Goal: Check status: Check status

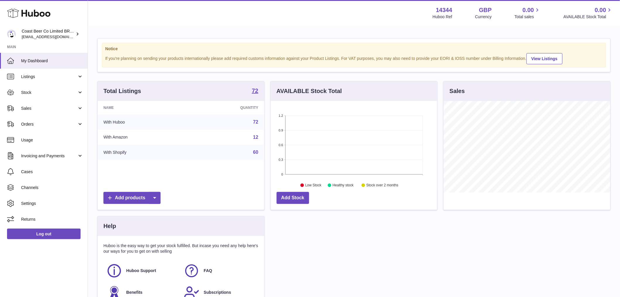
scroll to position [91, 167]
click at [48, 75] on span "Listings" at bounding box center [49, 77] width 56 height 6
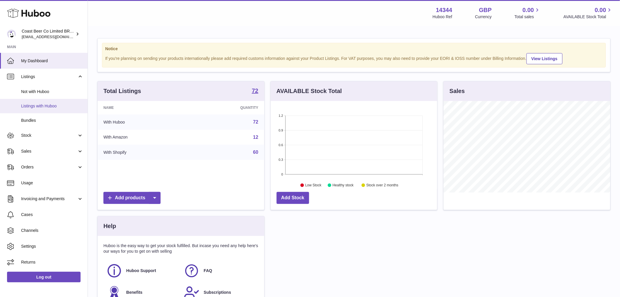
click at [50, 109] on link "Listings with Huboo" at bounding box center [44, 106] width 88 height 14
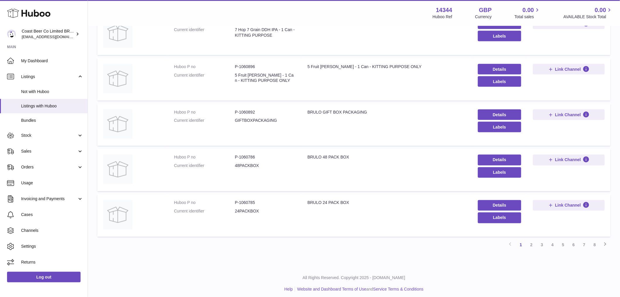
scroll to position [321, 0]
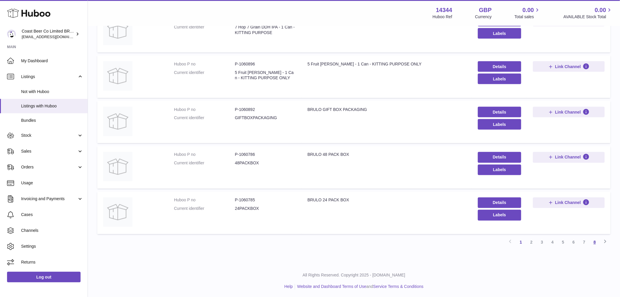
click at [590, 240] on link "8" at bounding box center [595, 242] width 11 height 11
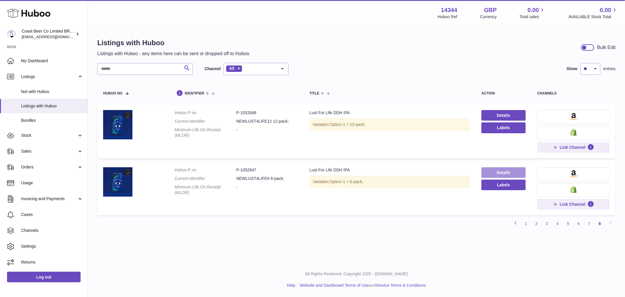
click at [493, 169] on link "Details" at bounding box center [504, 172] width 44 height 11
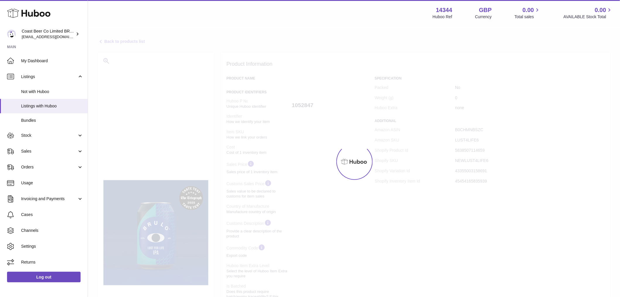
select select "**"
select select "****"
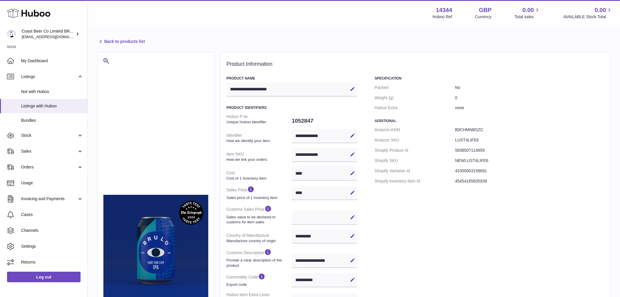
click at [462, 100] on dd "0" at bounding box center [530, 98] width 150 height 10
click at [102, 40] on icon at bounding box center [100, 41] width 7 height 7
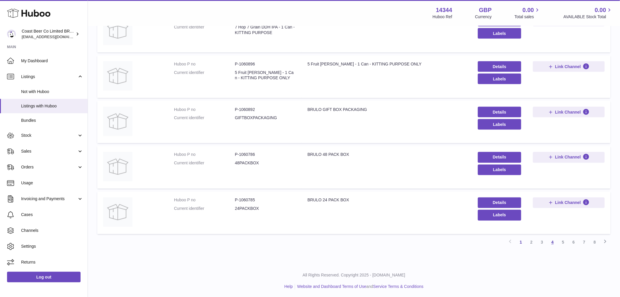
click at [552, 241] on link "4" at bounding box center [553, 242] width 11 height 11
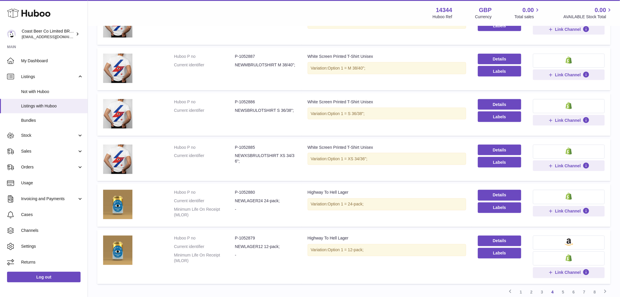
scroll to position [334, 0]
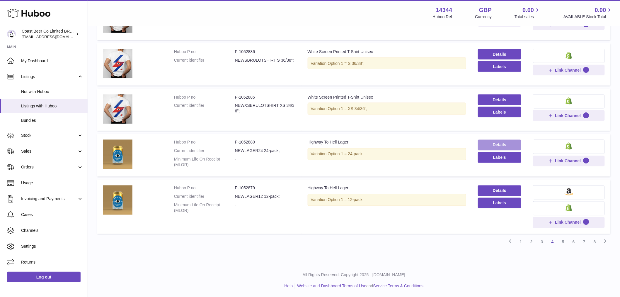
click at [510, 142] on link "Details" at bounding box center [500, 145] width 44 height 11
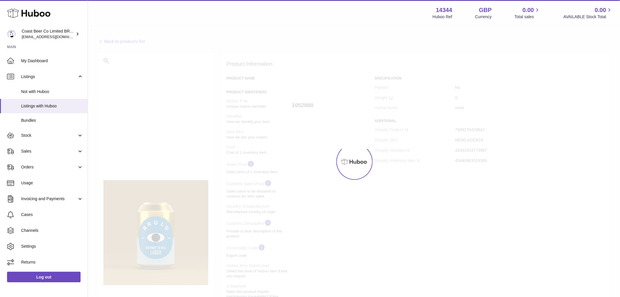
select select "**"
select select "****"
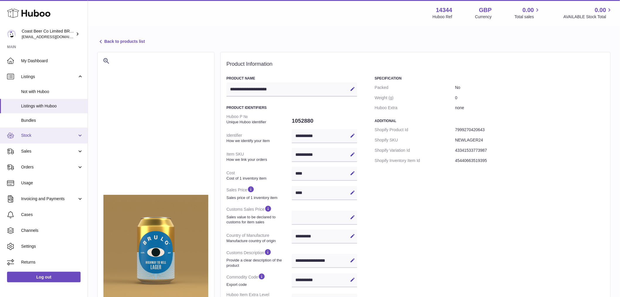
click at [30, 131] on link "Stock" at bounding box center [44, 136] width 88 height 16
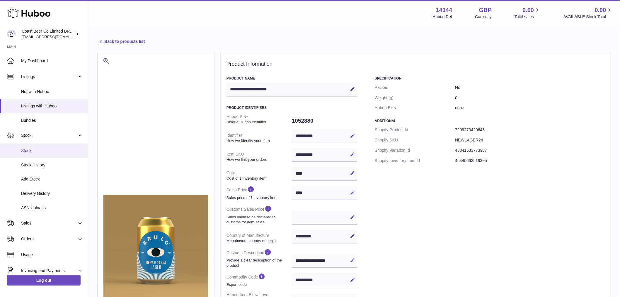
click at [34, 148] on span "Stock" at bounding box center [52, 151] width 62 height 6
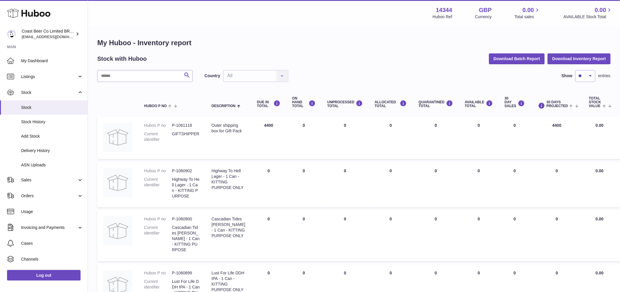
click at [236, 131] on div "Outer shipping box for Gift Pack" at bounding box center [229, 128] width 34 height 11
click at [262, 121] on td "DUE IN Total 4400" at bounding box center [268, 138] width 35 height 43
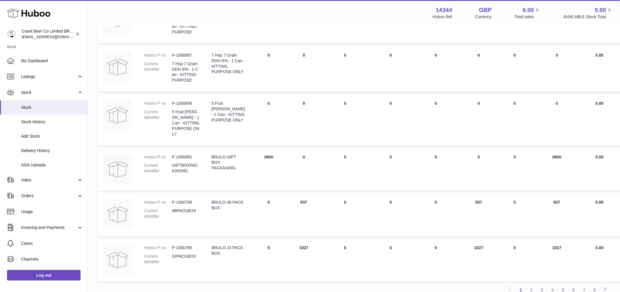
scroll to position [326, 0]
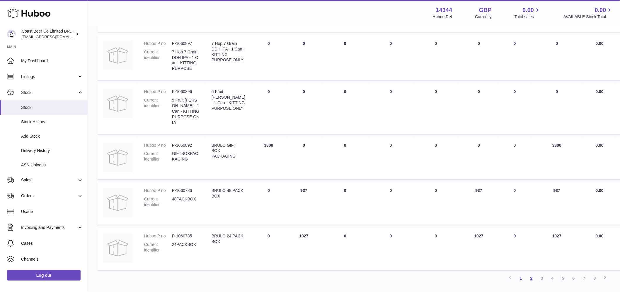
click at [532, 273] on link "2" at bounding box center [532, 278] width 11 height 11
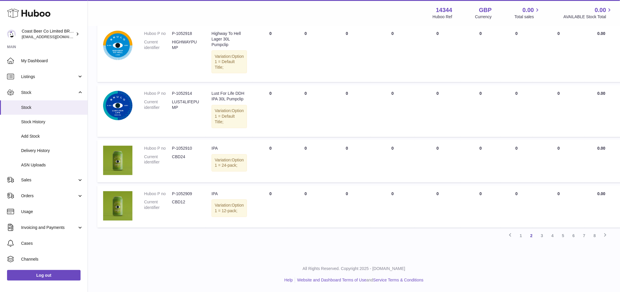
scroll to position [450, 0]
click at [543, 241] on link "3" at bounding box center [542, 235] width 11 height 11
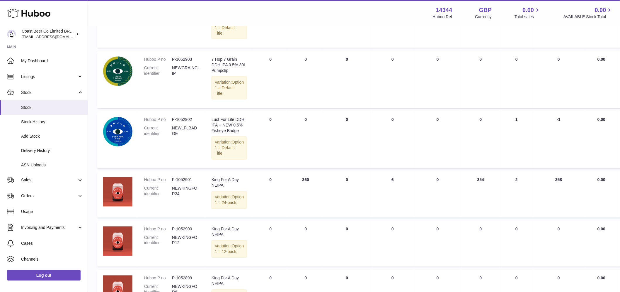
scroll to position [482, 0]
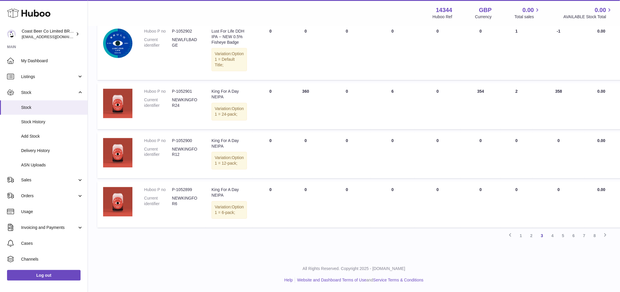
click at [279, 113] on td "DUE IN Total 0" at bounding box center [270, 106] width 35 height 46
drag, startPoint x: 185, startPoint y: 121, endPoint x: 177, endPoint y: 120, distance: 7.7
click at [177, 94] on dd "P-1052901" at bounding box center [186, 92] width 28 height 6
copy dd "1052901"
click at [45, 69] on link "Listings" at bounding box center [44, 77] width 88 height 16
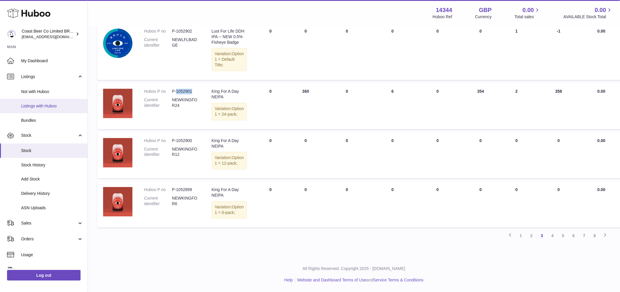
click at [43, 105] on span "Listings with Huboo" at bounding box center [52, 106] width 62 height 6
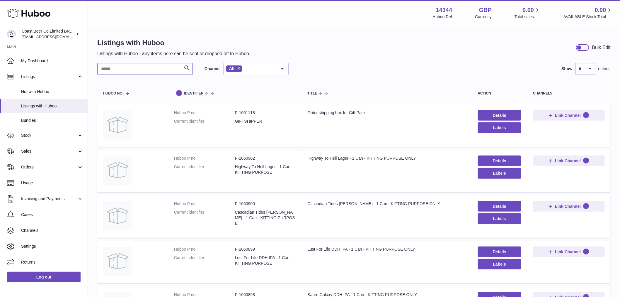
click at [147, 65] on input "text" at bounding box center [145, 69] width 96 height 12
paste input "*******"
type input "*******"
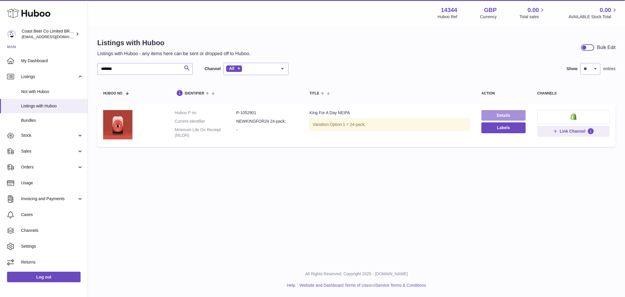
click at [496, 112] on link "Details" at bounding box center [504, 115] width 44 height 11
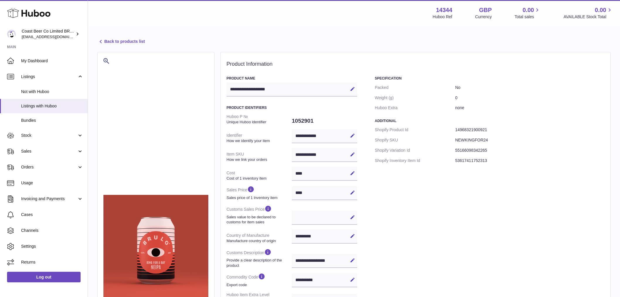
select select "**"
select select "****"
click at [454, 101] on dt "Weight (g)" at bounding box center [415, 98] width 80 height 10
click at [454, 100] on dt "Weight (g)" at bounding box center [415, 98] width 80 height 10
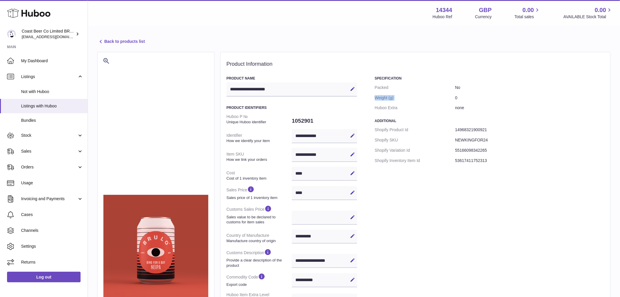
click at [453, 102] on dt "Weight (g)" at bounding box center [415, 98] width 80 height 10
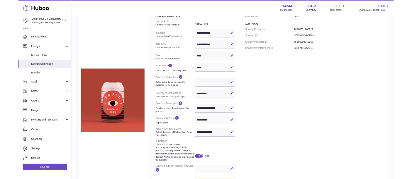
scroll to position [46, 0]
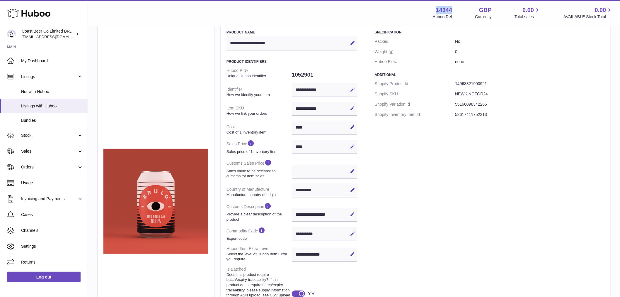
drag, startPoint x: 449, startPoint y: 9, endPoint x: 425, endPoint y: 8, distance: 24.9
click at [425, 8] on div "Menu Huboo 14344 Huboo Ref GBP Currency 0.00 Total sales 0.00 AVAILABLE Stock T…" at bounding box center [354, 12] width 518 height 13
copy strong "14344"
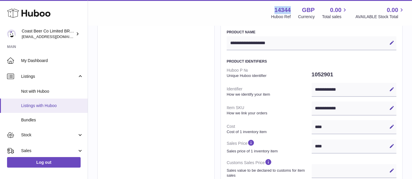
click at [46, 108] on span "Listings with Huboo" at bounding box center [52, 106] width 62 height 6
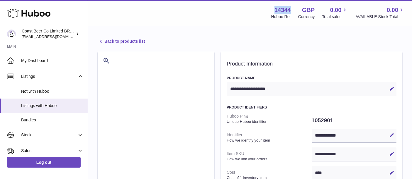
click at [101, 39] on icon at bounding box center [100, 41] width 7 height 7
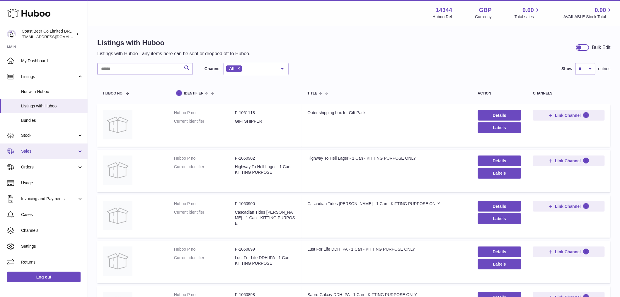
click at [33, 154] on link "Sales" at bounding box center [44, 151] width 88 height 16
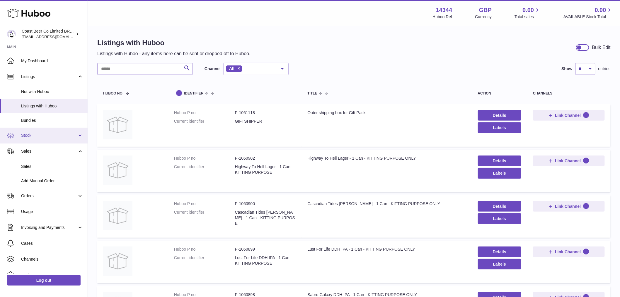
click at [36, 138] on span "Stock" at bounding box center [49, 136] width 56 height 6
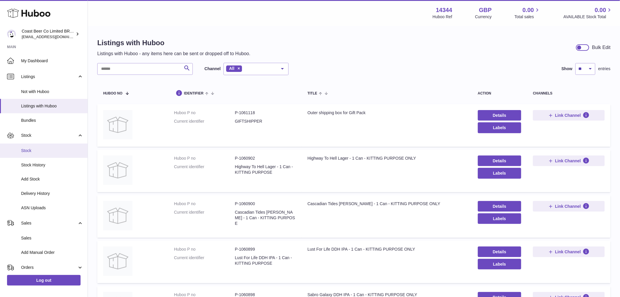
click at [36, 153] on link "Stock" at bounding box center [44, 150] width 88 height 14
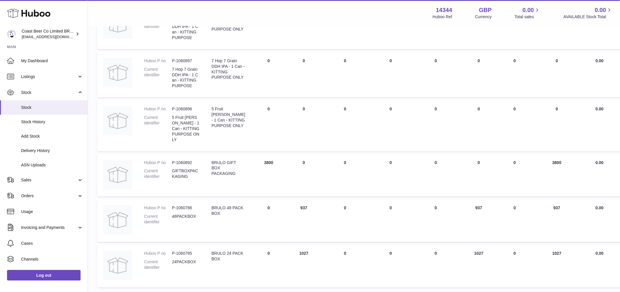
scroll to position [356, 0]
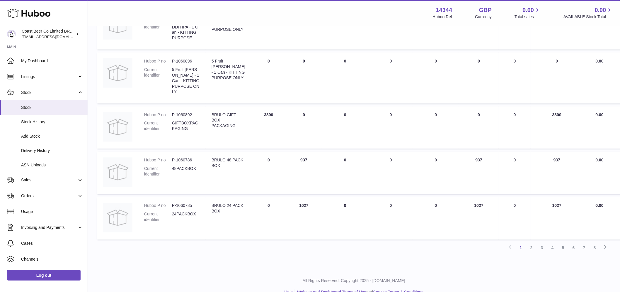
drag, startPoint x: 532, startPoint y: 238, endPoint x: 530, endPoint y: 241, distance: 3.9
click at [532, 242] on link "2" at bounding box center [532, 247] width 11 height 11
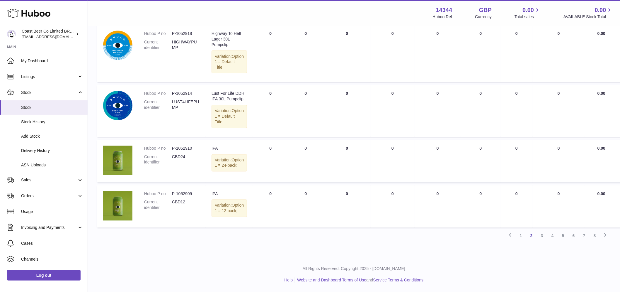
scroll to position [459, 0]
click at [544, 235] on link "3" at bounding box center [542, 235] width 11 height 11
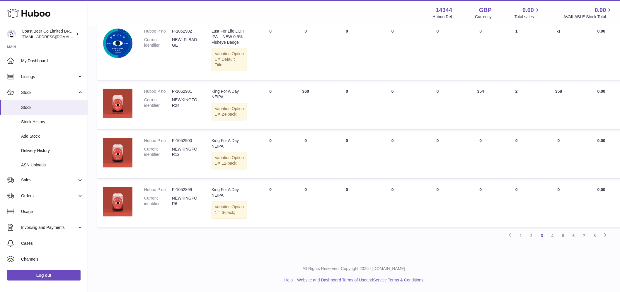
scroll to position [527, 0]
drag, startPoint x: 307, startPoint y: 76, endPoint x: 294, endPoint y: 75, distance: 12.3
click at [294, 83] on td "ON HAND Total 360" at bounding box center [305, 106] width 35 height 46
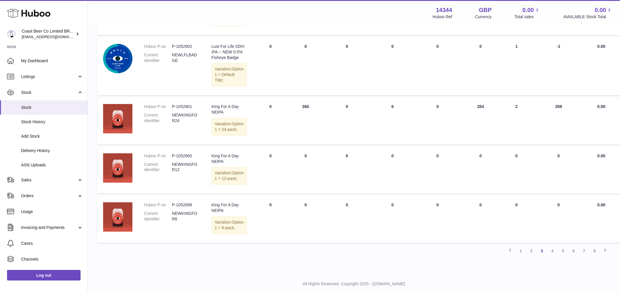
scroll to position [521, 0]
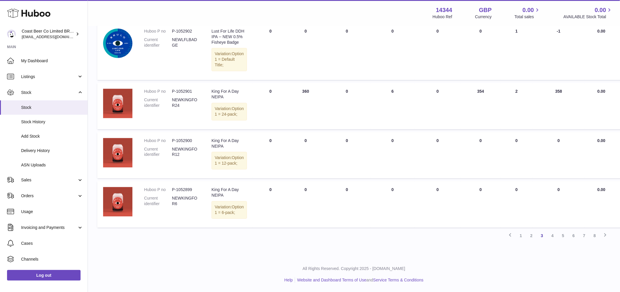
click at [479, 83] on td "AVAILABLE Total 354" at bounding box center [481, 106] width 40 height 46
click at [388, 83] on td "ALLOCATED Total 6" at bounding box center [393, 106] width 44 height 46
drag, startPoint x: 195, startPoint y: 74, endPoint x: 177, endPoint y: 74, distance: 18.5
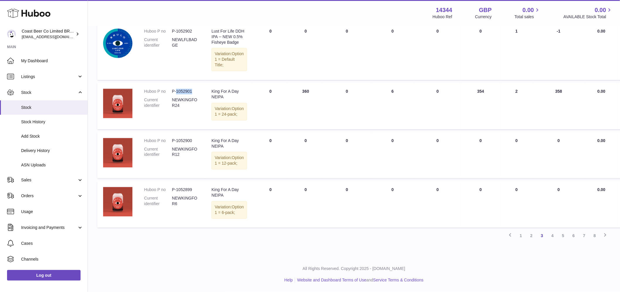
click at [177, 89] on dd "P-1052901" at bounding box center [186, 92] width 28 height 6
click at [36, 155] on link "Delivery History" at bounding box center [44, 150] width 88 height 14
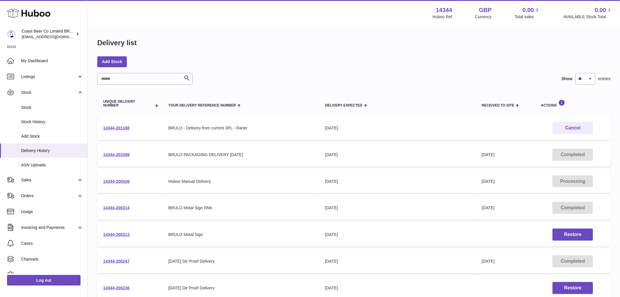
scroll to position [52, 0]
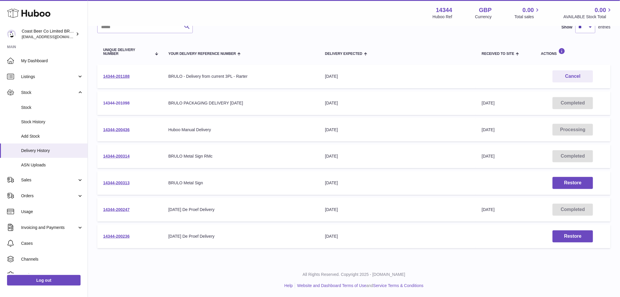
click at [118, 103] on link "14344-201098" at bounding box center [116, 103] width 26 height 5
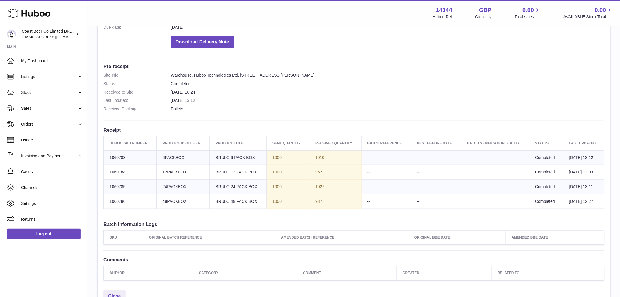
scroll to position [65, 0]
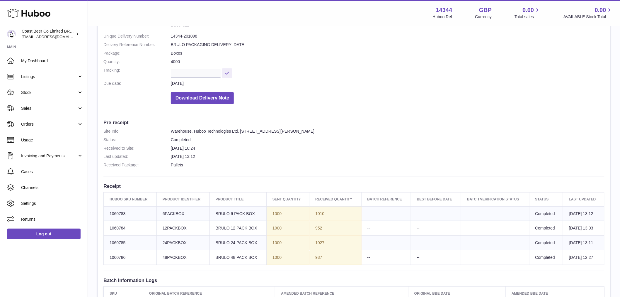
drag, startPoint x: 369, startPoint y: 208, endPoint x: 363, endPoint y: 194, distance: 14.7
click at [363, 194] on table "Huboo SKU Number Product Identifier Product title Sent Quantity Received Quanti…" at bounding box center [354, 228] width 501 height 73
click at [411, 146] on dd "10th Oct 2025 10:24" at bounding box center [388, 148] width 434 height 6
drag, startPoint x: 414, startPoint y: 206, endPoint x: 399, endPoint y: 213, distance: 15.7
click at [399, 213] on tbody "Huboo SKU Number 1060783 Client Identifier 6PACKBOX Product title BRULO 6 PACK …" at bounding box center [354, 235] width 501 height 59
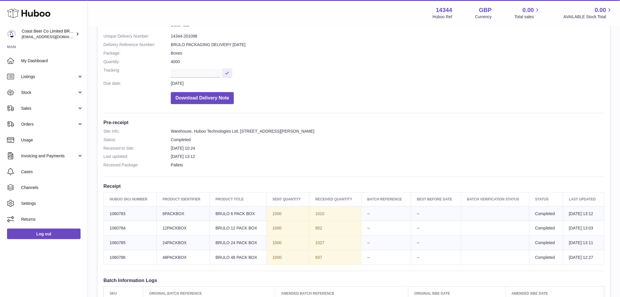
click at [413, 151] on dl "Site Info: Warehouse, Huboo Technologies Ltd, Unit 2, More Plus Central Park, H…" at bounding box center [354, 149] width 501 height 42
click at [371, 258] on td "Batch Reference --" at bounding box center [387, 257] width 50 height 15
drag, startPoint x: 365, startPoint y: 182, endPoint x: 364, endPoint y: 186, distance: 3.8
click at [364, 182] on div "Site Info: 14344-201098 Unit 2 More Plus Central Park Hudson Ave Severn Beach B…" at bounding box center [354, 168] width 513 height 350
drag, startPoint x: 372, startPoint y: 233, endPoint x: 395, endPoint y: 244, distance: 25.8
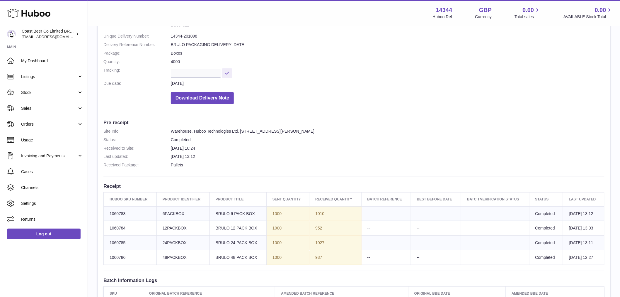
click at [370, 234] on td "Batch Reference --" at bounding box center [387, 228] width 50 height 15
click at [399, 133] on dd "Warehouse, Huboo Technologies Ltd, Unit 2, More Plus Central Park, Hudson Avenu…" at bounding box center [388, 131] width 434 height 6
click at [446, 133] on dl "Site Info: Warehouse, Huboo Technologies Ltd, Unit 2, More Plus Central Park, H…" at bounding box center [354, 149] width 501 height 42
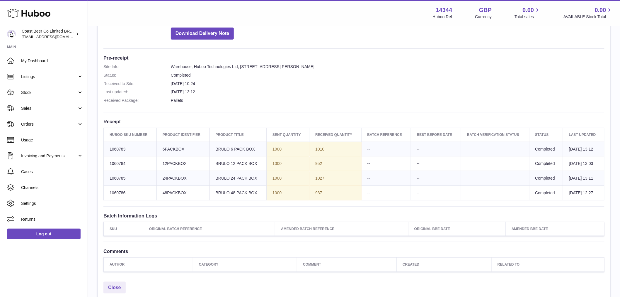
scroll to position [130, 0]
click at [44, 78] on span "Listings" at bounding box center [49, 77] width 56 height 6
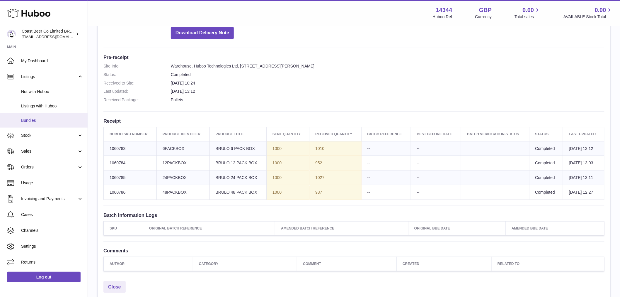
click at [38, 120] on span "Bundles" at bounding box center [52, 121] width 62 height 6
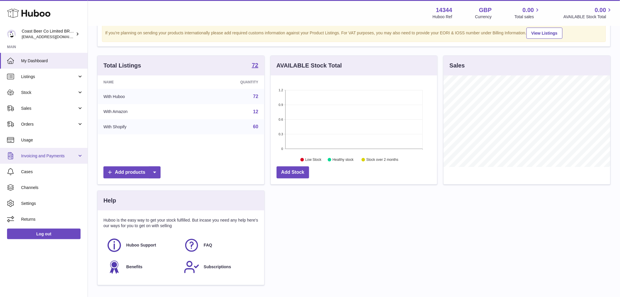
scroll to position [33, 0]
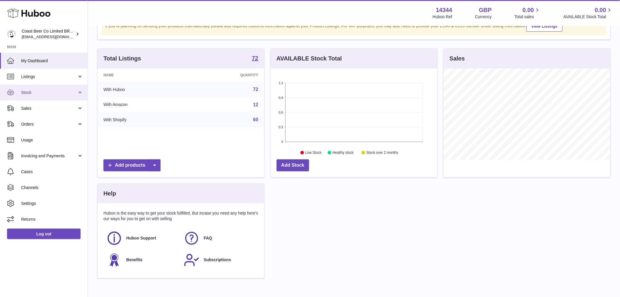
click at [40, 93] on span "Stock" at bounding box center [49, 93] width 56 height 6
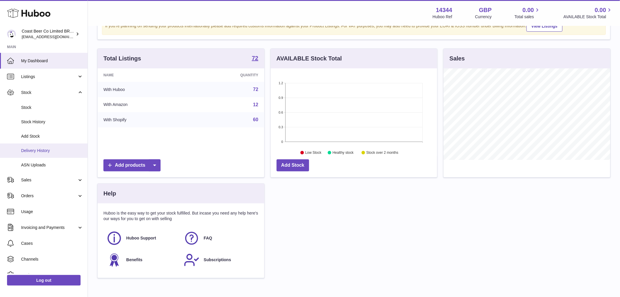
click at [38, 150] on span "Delivery History" at bounding box center [52, 151] width 62 height 6
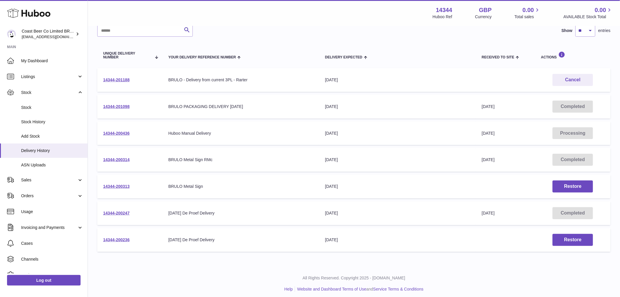
scroll to position [52, 0]
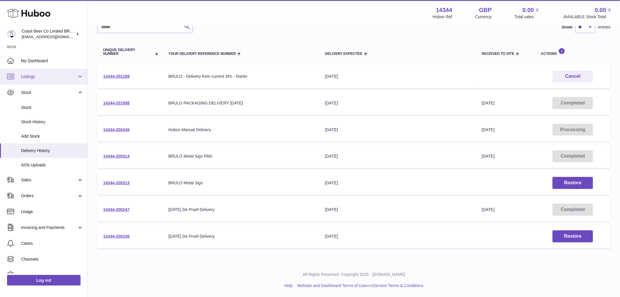
click at [43, 80] on link "Listings" at bounding box center [44, 77] width 88 height 16
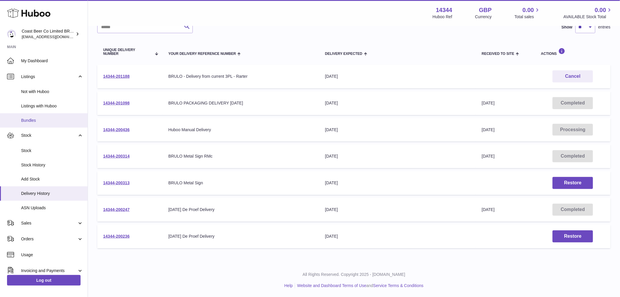
click at [42, 121] on span "Bundles" at bounding box center [52, 121] width 62 height 6
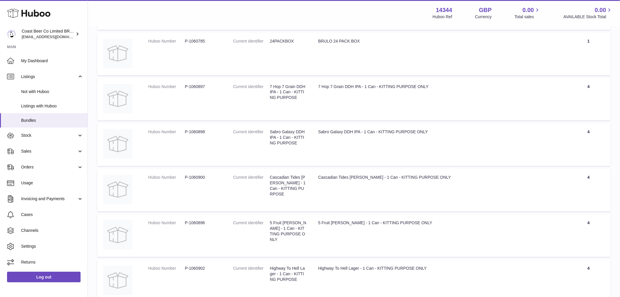
scroll to position [2415, 0]
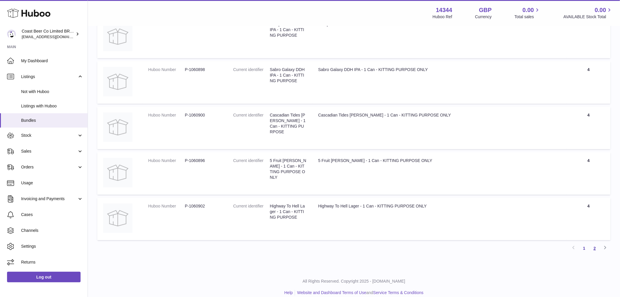
click at [596, 243] on link "2" at bounding box center [595, 248] width 11 height 11
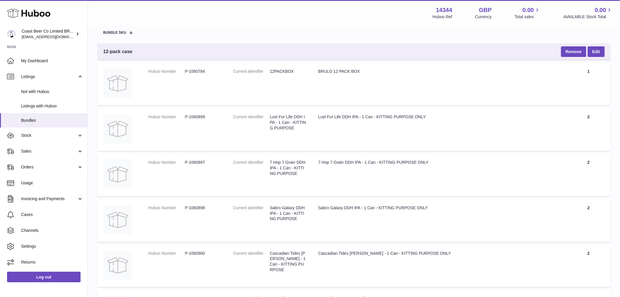
scroll to position [8, 0]
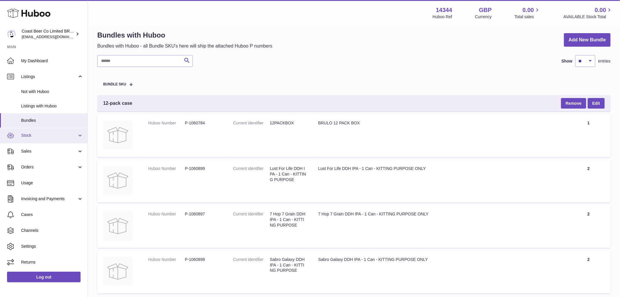
click at [37, 134] on span "Stock" at bounding box center [49, 136] width 56 height 6
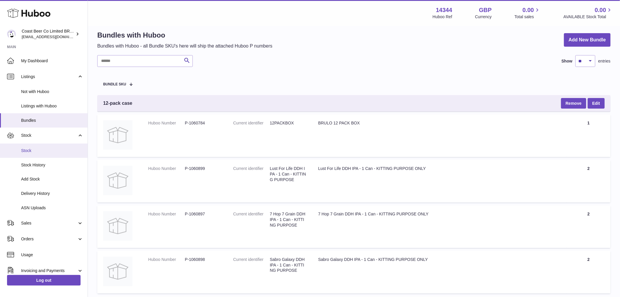
click at [40, 152] on span "Stock" at bounding box center [52, 151] width 62 height 6
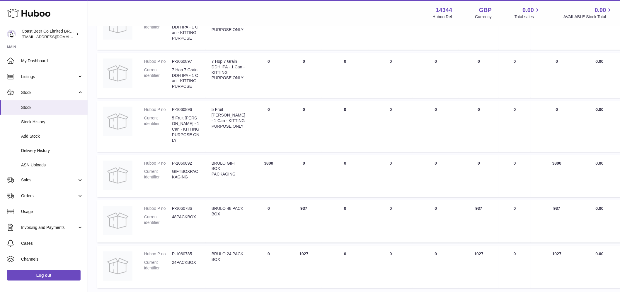
scroll to position [356, 0]
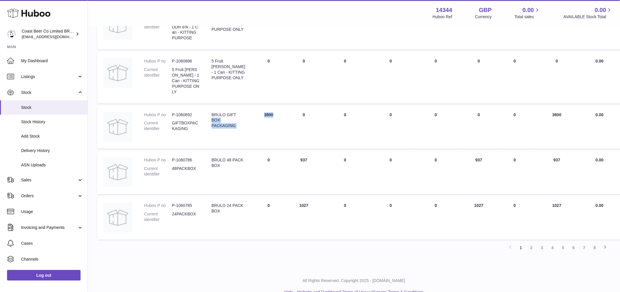
drag, startPoint x: 240, startPoint y: 102, endPoint x: 282, endPoint y: 103, distance: 42.5
click at [282, 106] on tr "Huboo P no P-1060892 Current identifier GIFTBOXPACKAGING Description BRULO GIFT…" at bounding box center [369, 127] width 544 height 43
drag, startPoint x: 283, startPoint y: 146, endPoint x: 301, endPoint y: 147, distance: 18.2
click at [304, 152] on td "ON HAND Total 937" at bounding box center [303, 173] width 35 height 43
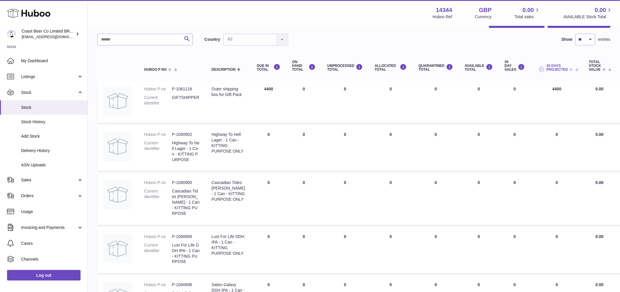
scroll to position [0, 0]
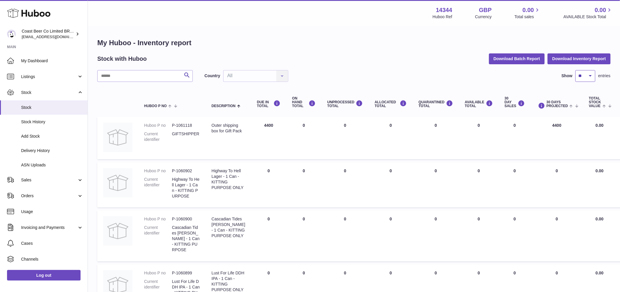
click at [588, 79] on select "** ** ** ***" at bounding box center [586, 76] width 20 height 12
select select "***"
click at [576, 70] on select "** ** ** ***" at bounding box center [586, 76] width 20 height 12
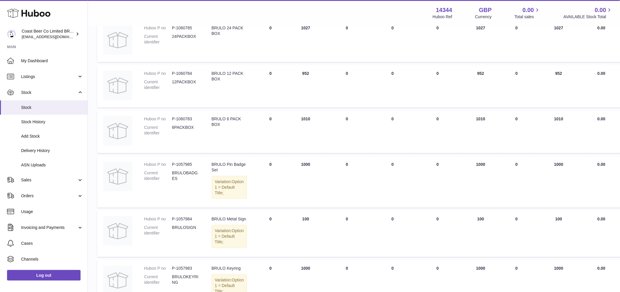
scroll to position [554, 0]
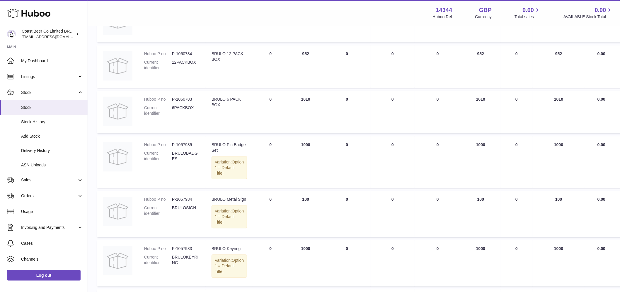
drag, startPoint x: 210, startPoint y: 133, endPoint x: 237, endPoint y: 145, distance: 28.9
click at [237, 145] on td "Description BRULO Pin Badge Set Variation: Option 1 = Default Title;" at bounding box center [229, 162] width 47 height 52
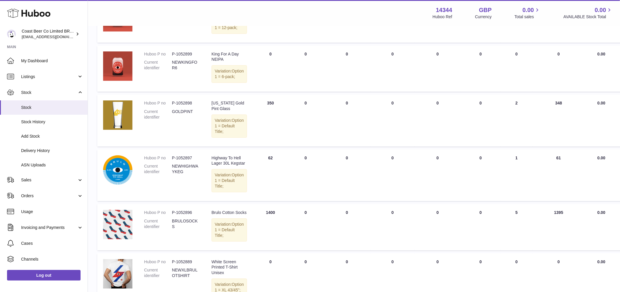
scroll to position [1564, 0]
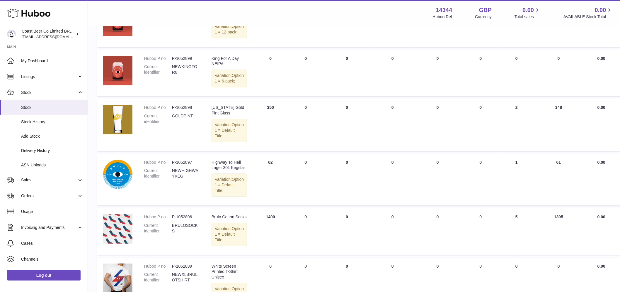
drag, startPoint x: 289, startPoint y: 87, endPoint x: 316, endPoint y: 84, distance: 27.1
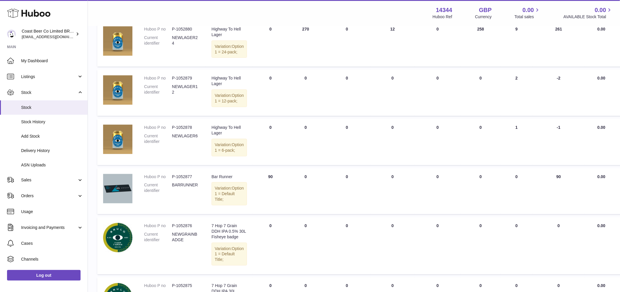
scroll to position [2150, 0]
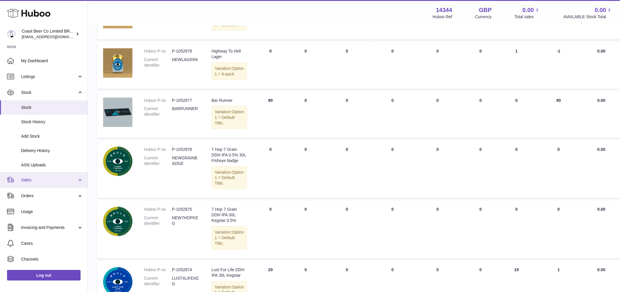
click at [51, 182] on span "Sales" at bounding box center [49, 180] width 56 height 6
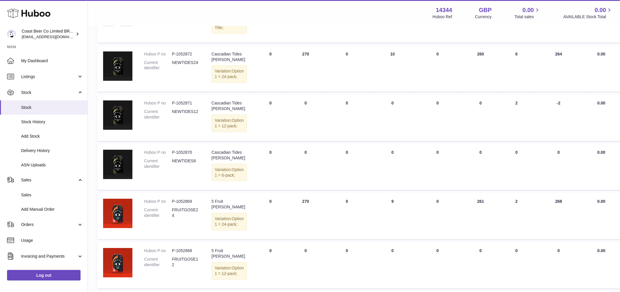
scroll to position [2476, 0]
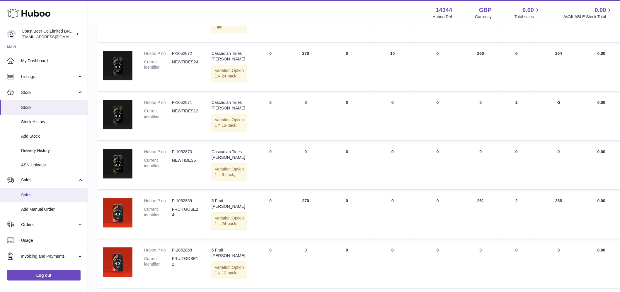
click at [51, 197] on span "Sales" at bounding box center [52, 195] width 62 height 6
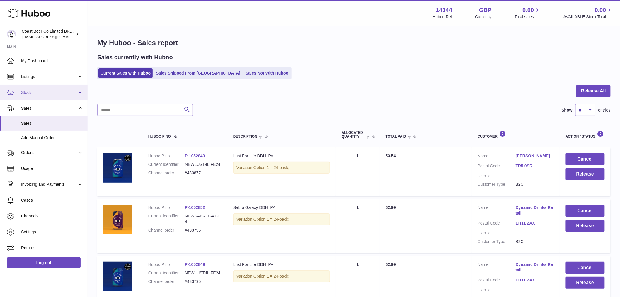
click at [34, 90] on span "Stock" at bounding box center [49, 93] width 56 height 6
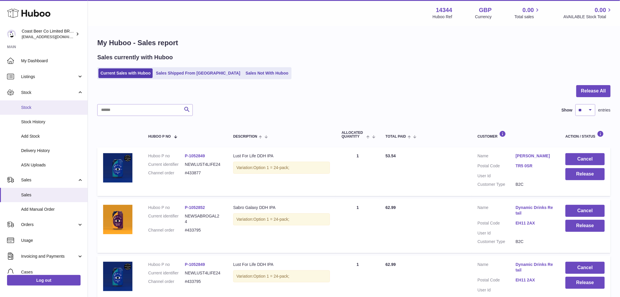
click at [31, 107] on span "Stock" at bounding box center [52, 108] width 62 height 6
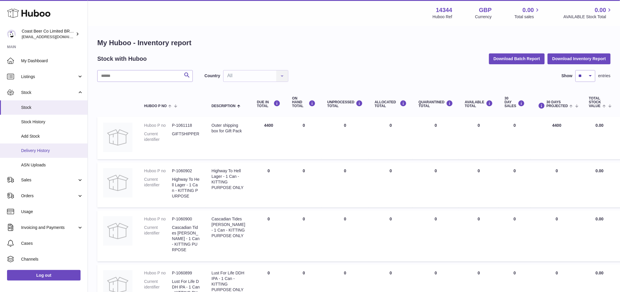
click at [40, 152] on span "Delivery History" at bounding box center [52, 151] width 62 height 6
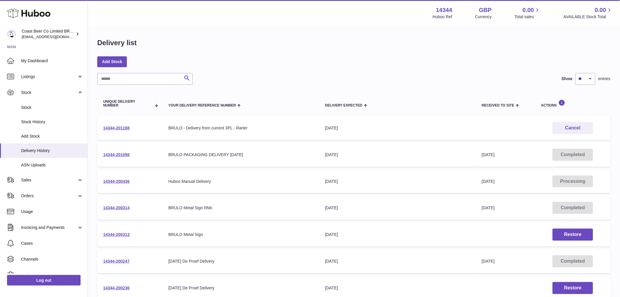
drag, startPoint x: 169, startPoint y: 152, endPoint x: 297, endPoint y: 164, distance: 129.3
click at [297, 164] on td "Your Delivery Reference Number BRULO PACKAGING DELIVERY [DATE]" at bounding box center [241, 155] width 157 height 24
drag, startPoint x: 168, startPoint y: 206, endPoint x: 228, endPoint y: 210, distance: 60.2
click at [228, 210] on td "Your Delivery Reference Number BRULO Metal Sign RMc" at bounding box center [241, 208] width 157 height 24
click at [122, 130] on link "14344-201188" at bounding box center [116, 127] width 26 height 5
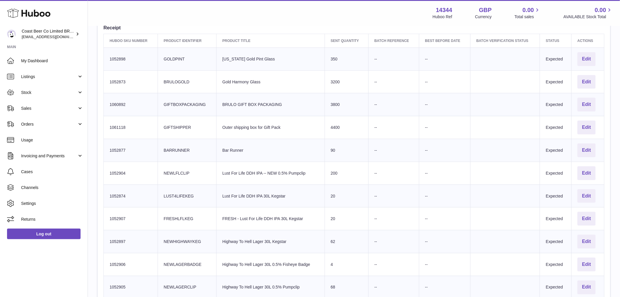
scroll to position [195, 0]
drag, startPoint x: 156, startPoint y: 68, endPoint x: 387, endPoint y: 255, distance: 297.3
click at [386, 256] on tbody "Huboo SKU Number 1052898 Client Identifier GOLDPINT Product title [US_STATE] Go…" at bounding box center [354, 183] width 501 height 274
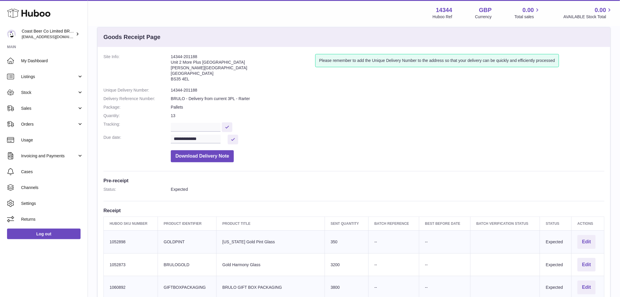
scroll to position [0, 0]
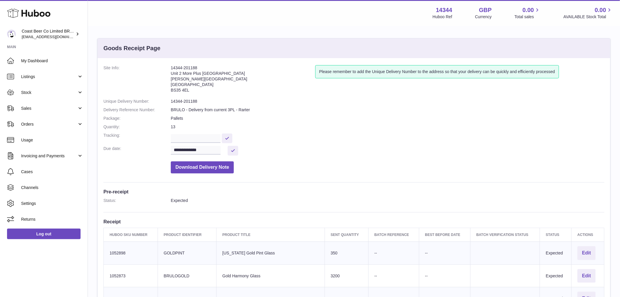
drag, startPoint x: 169, startPoint y: 67, endPoint x: 201, endPoint y: 67, distance: 31.4
click at [201, 67] on dl "**********" at bounding box center [354, 120] width 501 height 111
